Goal: Find specific page/section: Find specific page/section

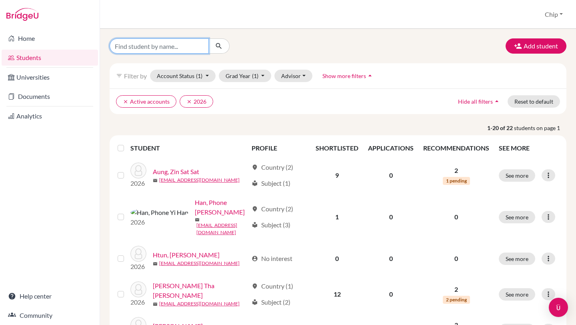
click at [181, 45] on input "Find student by name..." at bounding box center [159, 45] width 99 height 15
type input "[PERSON_NAME]"
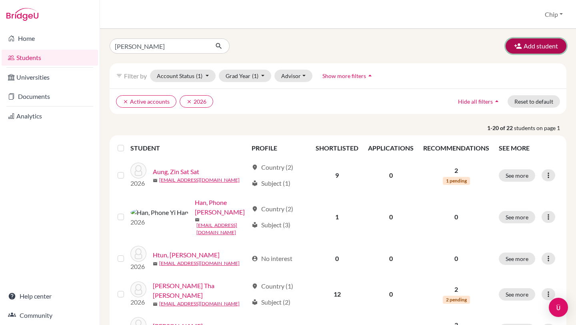
click at [532, 43] on button "Add student" at bounding box center [536, 45] width 61 height 15
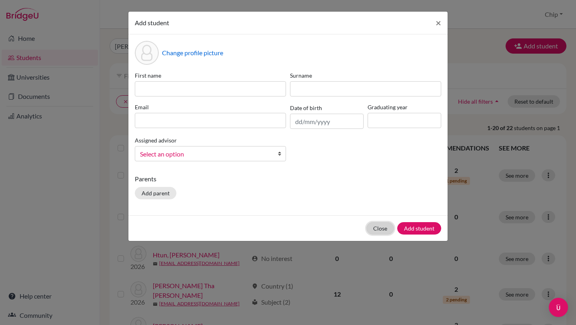
click at [379, 228] on button "Close" at bounding box center [381, 228] width 28 height 12
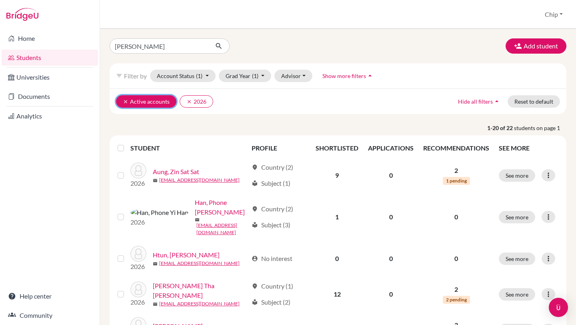
click at [125, 101] on icon "clear" at bounding box center [126, 102] width 6 height 6
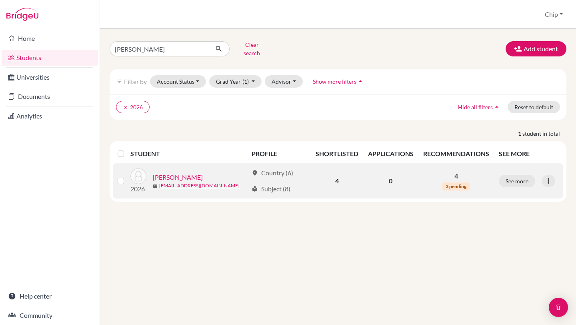
click at [168, 174] on link "[PERSON_NAME]" at bounding box center [178, 177] width 50 height 10
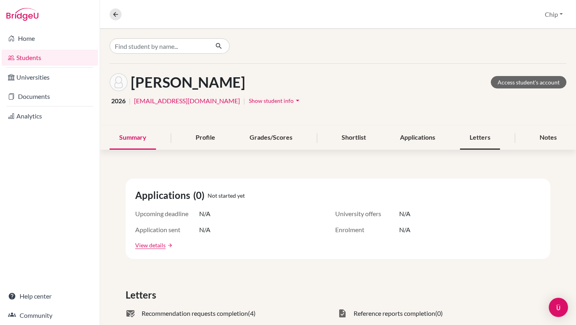
click at [470, 136] on div "Letters" at bounding box center [480, 138] width 40 height 24
click at [473, 139] on div "Letters" at bounding box center [480, 138] width 40 height 24
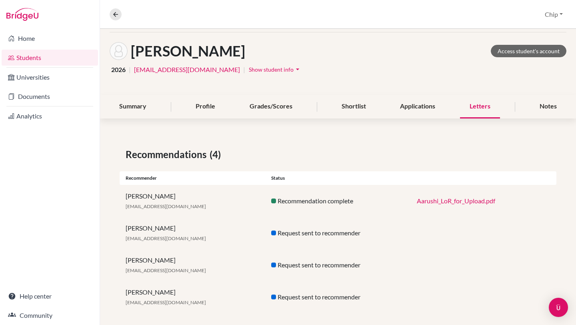
scroll to position [38, 0]
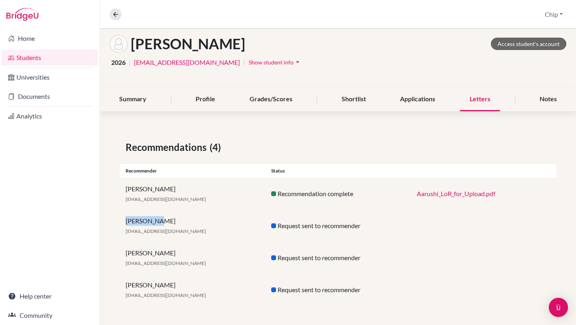
drag, startPoint x: 126, startPoint y: 221, endPoint x: 169, endPoint y: 222, distance: 43.2
click at [169, 222] on div "[PERSON_NAME] [EMAIL_ADDRESS][DOMAIN_NAME]" at bounding box center [193, 225] width 146 height 19
click at [25, 40] on link "Home" at bounding box center [50, 38] width 96 height 16
